Goal: Task Accomplishment & Management: Manage account settings

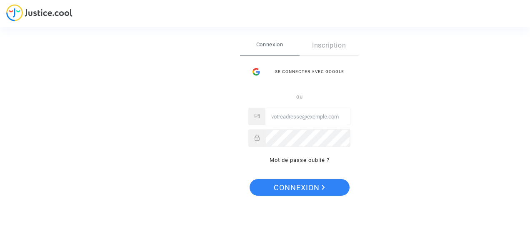
click at [270, 47] on span "Connexion" at bounding box center [270, 45] width 60 height 18
click at [310, 72] on div "Se connecter avec Google" at bounding box center [300, 71] width 102 height 17
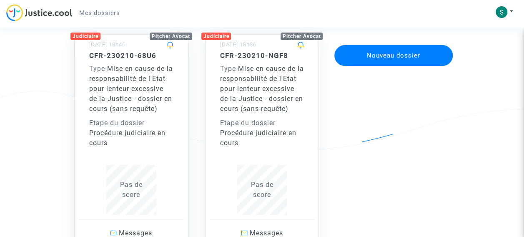
scroll to position [73, 0]
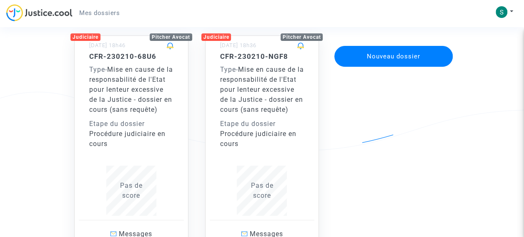
click at [85, 35] on div "Judiciaire" at bounding box center [85, 37] width 30 height 8
